Goal: Task Accomplishment & Management: Use online tool/utility

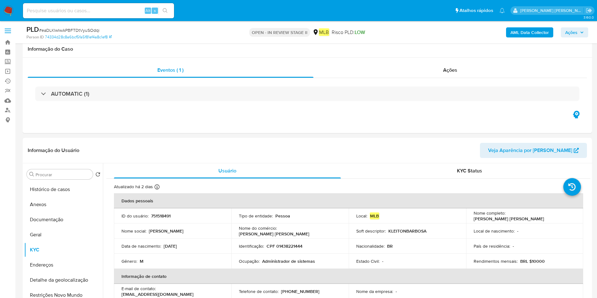
select select "10"
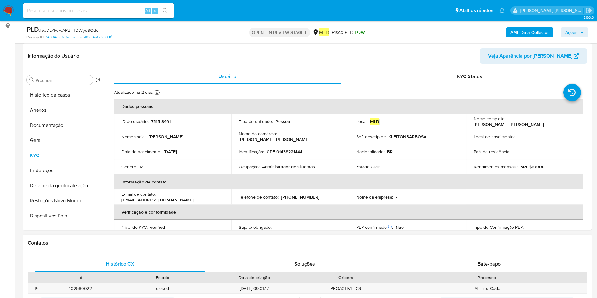
scroll to position [47, 0]
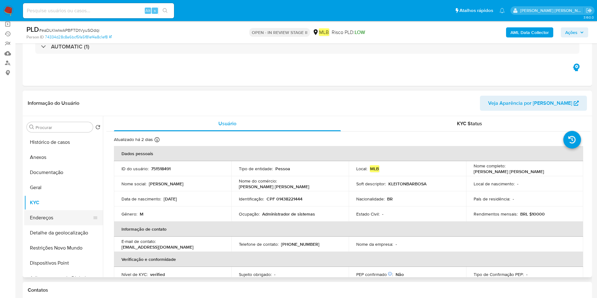
click at [48, 221] on button "Endereços" at bounding box center [61, 217] width 74 height 15
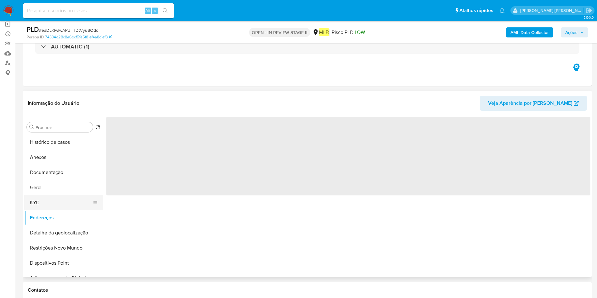
click at [60, 202] on button "KYC" at bounding box center [61, 202] width 74 height 15
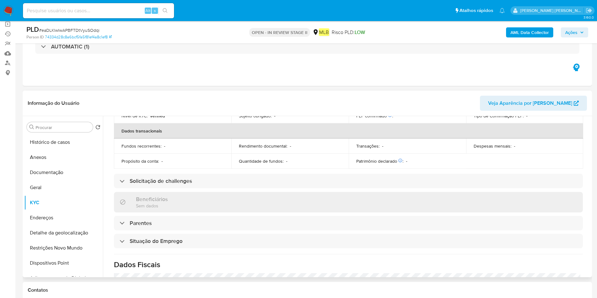
scroll to position [262, 0]
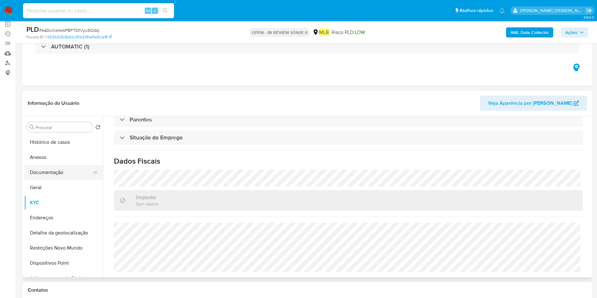
click at [47, 169] on button "Documentação" at bounding box center [61, 172] width 74 height 15
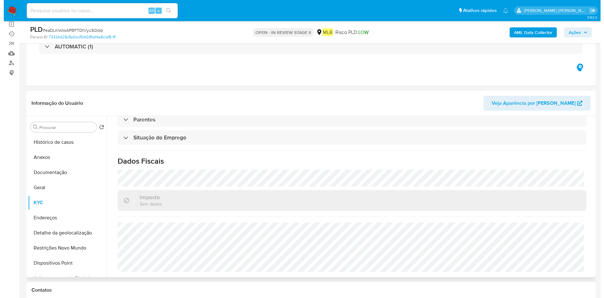
scroll to position [0, 0]
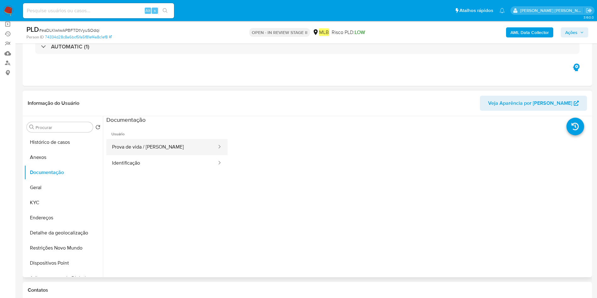
click at [155, 154] on button "Prova de vida / Selfie" at bounding box center [161, 147] width 111 height 16
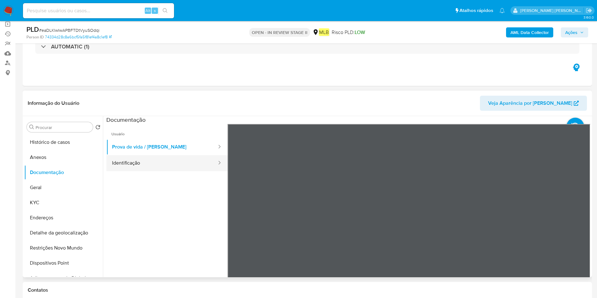
click at [194, 159] on button "Identificação" at bounding box center [161, 163] width 111 height 16
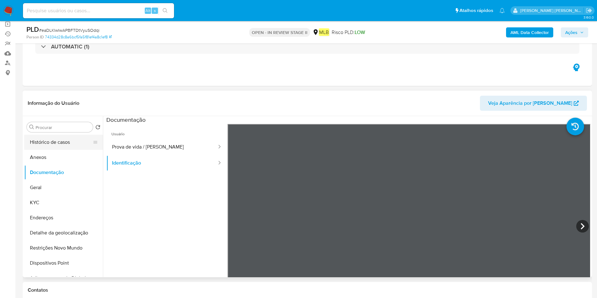
click at [50, 141] on button "Histórico de casos" at bounding box center [61, 142] width 74 height 15
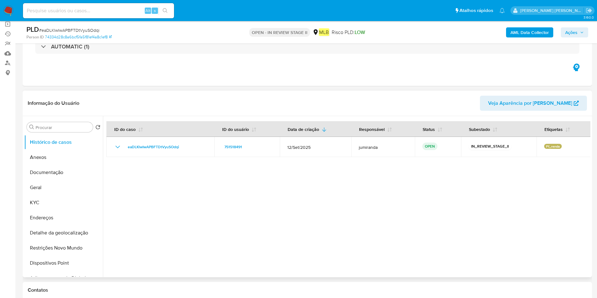
click at [38, 157] on button "Anexos" at bounding box center [63, 157] width 79 height 15
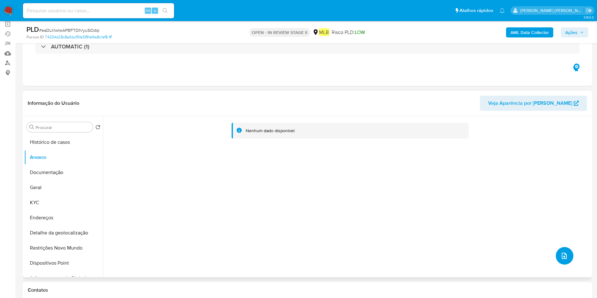
click at [564, 258] on icon "upload-file" at bounding box center [564, 256] width 5 height 6
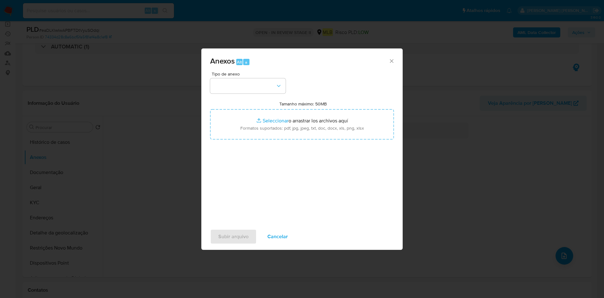
click at [499, 22] on div "Anexos Alt a Tipo de anexo Tamanho máximo: 50MB Seleccionar archivos Selecciona…" at bounding box center [302, 149] width 604 height 298
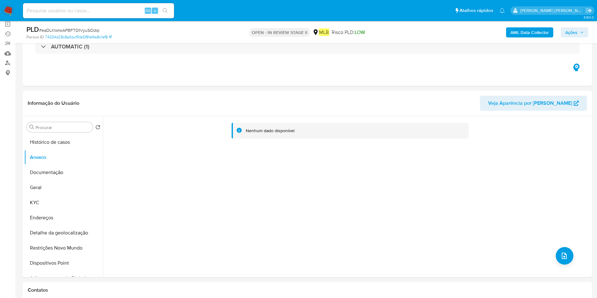
click at [543, 31] on b "AML Data Collector" at bounding box center [530, 32] width 38 height 10
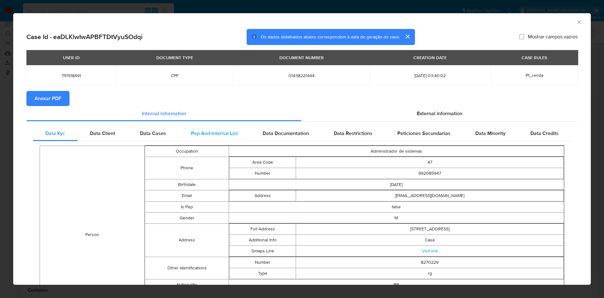
drag, startPoint x: 61, startPoint y: 91, endPoint x: 179, endPoint y: 138, distance: 127.3
click at [61, 92] on span "Anexar PDF" at bounding box center [48, 99] width 27 height 14
click at [576, 19] on icon "Fechar a janela" at bounding box center [579, 22] width 6 height 6
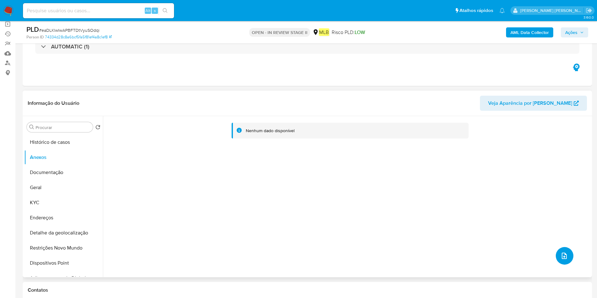
click at [557, 257] on button "upload-file" at bounding box center [565, 256] width 18 height 18
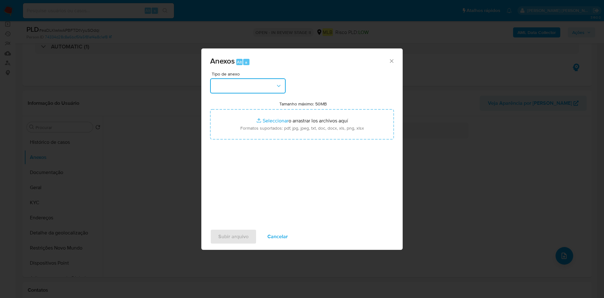
drag, startPoint x: 259, startPoint y: 87, endPoint x: 261, endPoint y: 91, distance: 5.2
click at [259, 86] on button "button" at bounding box center [248, 85] width 76 height 15
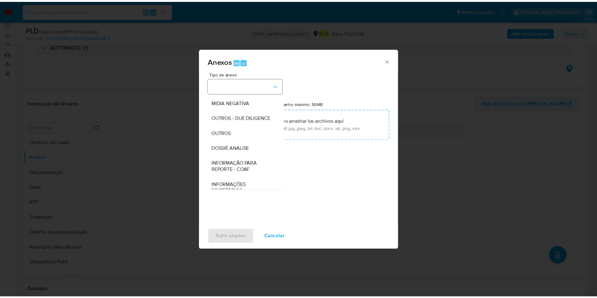
scroll to position [97, 0]
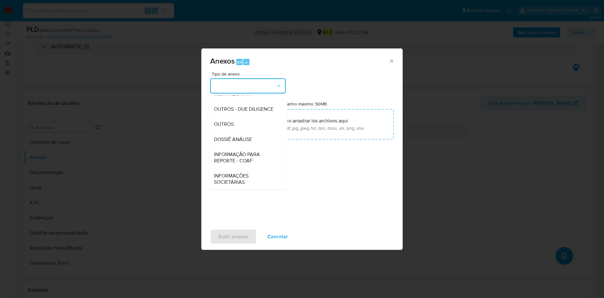
drag, startPoint x: 248, startPoint y: 126, endPoint x: 283, endPoint y: 102, distance: 42.7
click at [248, 126] on div "OUTROS" at bounding box center [246, 124] width 64 height 15
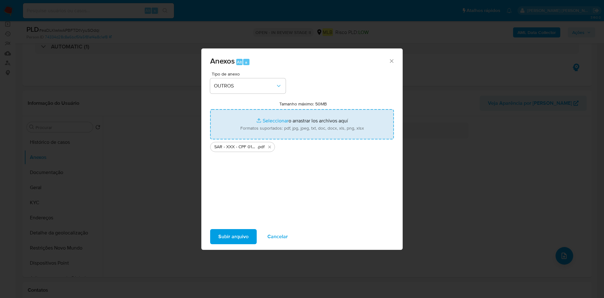
type input "C:\fakepath\Mulan 751518491_2025_09_19_17_54_16.xlsx"
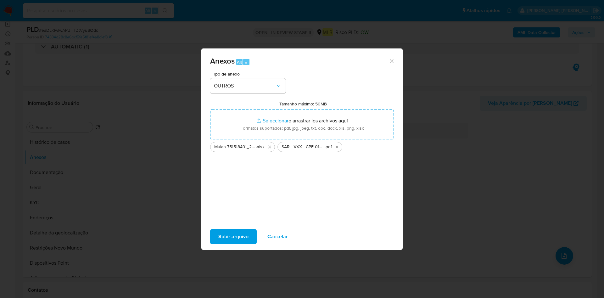
click at [243, 235] on span "Subir arquivo" at bounding box center [233, 237] width 30 height 14
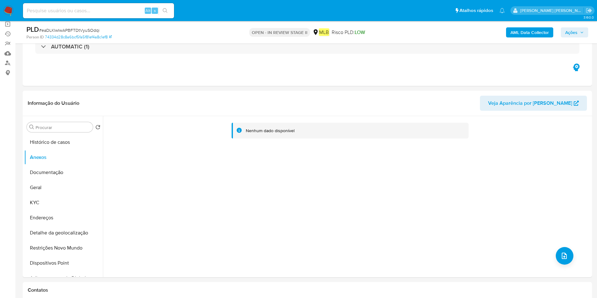
click at [583, 28] on span "Ações" at bounding box center [574, 32] width 19 height 9
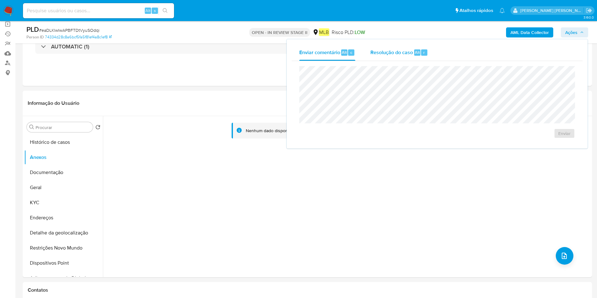
click at [418, 56] on div "Resolução do caso Alt r" at bounding box center [400, 52] width 58 height 16
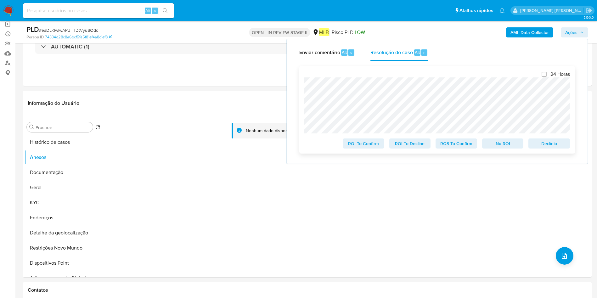
click at [453, 148] on span "ROS To Confirm" at bounding box center [456, 143] width 33 height 9
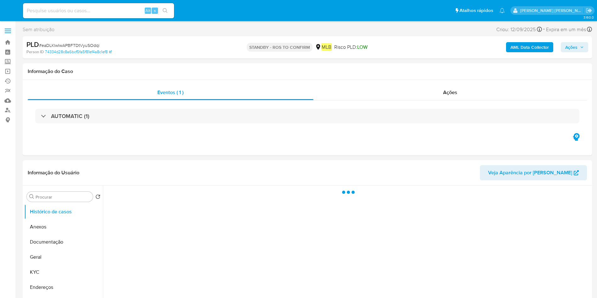
select select "10"
